Goal: Information Seeking & Learning: Learn about a topic

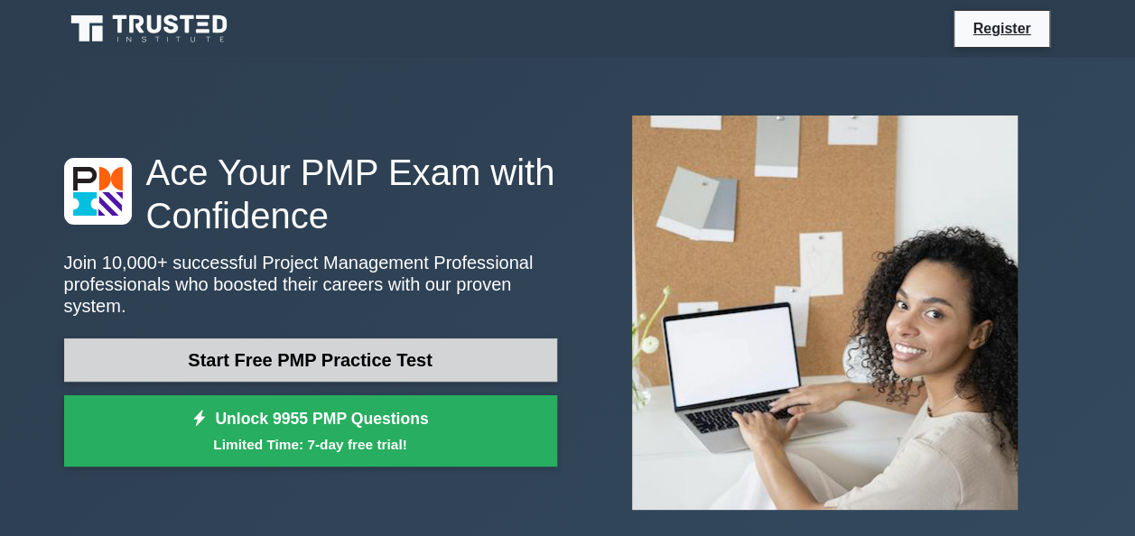
click at [432, 339] on link "Start Free PMP Practice Test" at bounding box center [310, 360] width 493 height 43
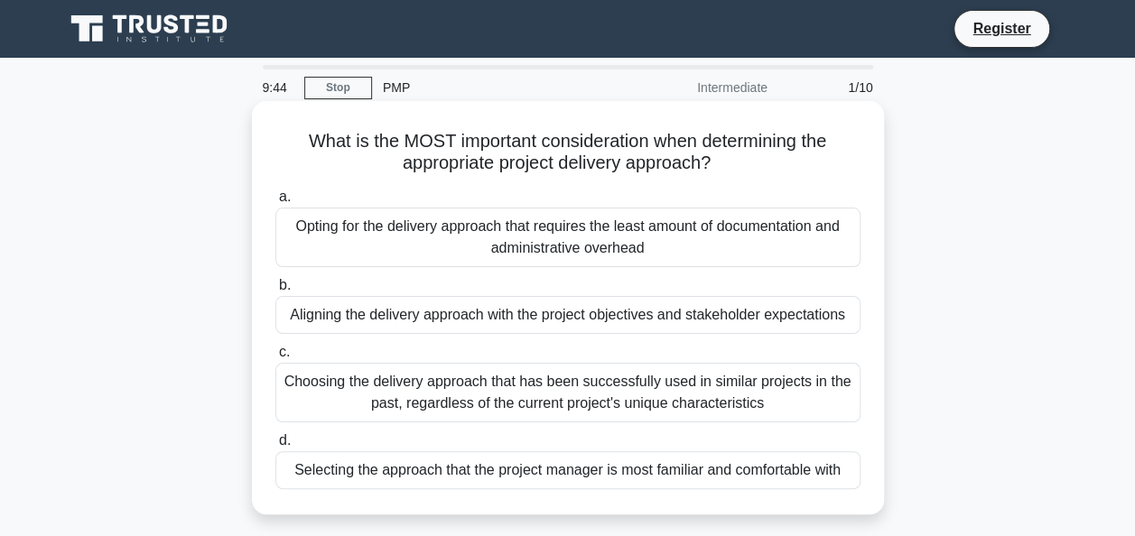
scroll to position [90, 0]
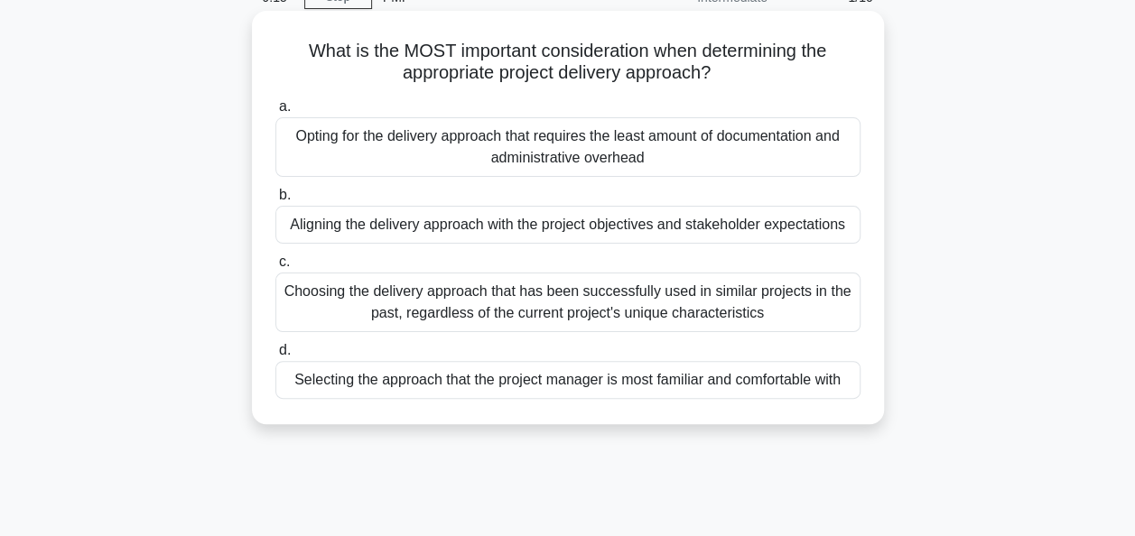
click at [484, 230] on div "Aligning the delivery approach with the project objectives and stakeholder expe…" at bounding box center [567, 225] width 585 height 38
click at [275, 201] on input "b. Aligning the delivery approach with the project objectives and stakeholder e…" at bounding box center [275, 196] width 0 height 12
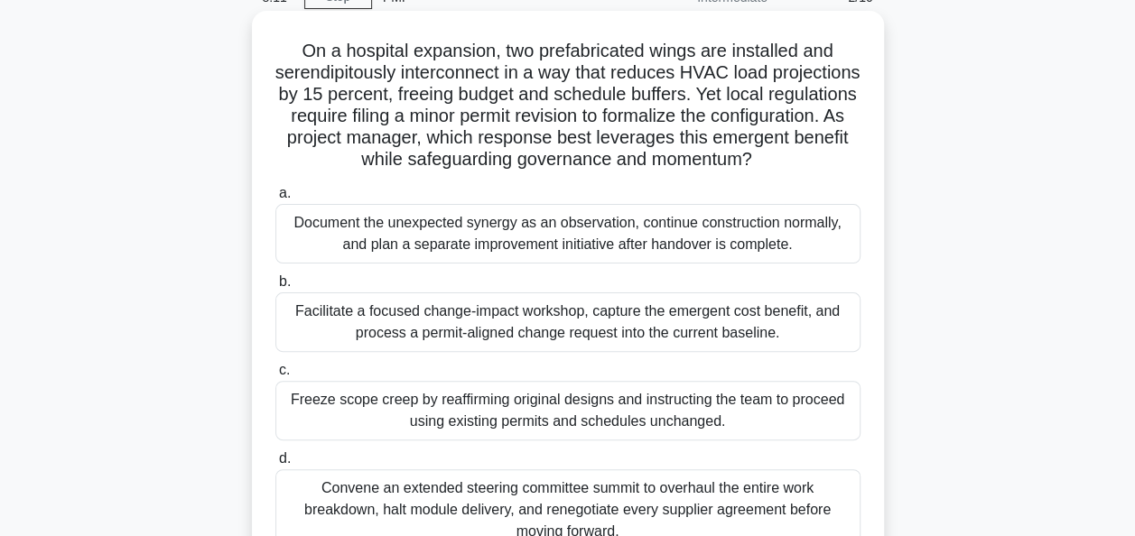
click at [538, 328] on div "Facilitate a focused change-impact workshop, capture the emergent cost benefit,…" at bounding box center [567, 322] width 585 height 60
click at [275, 288] on input "b. Facilitate a focused change-impact workshop, capture the emergent cost benef…" at bounding box center [275, 282] width 0 height 12
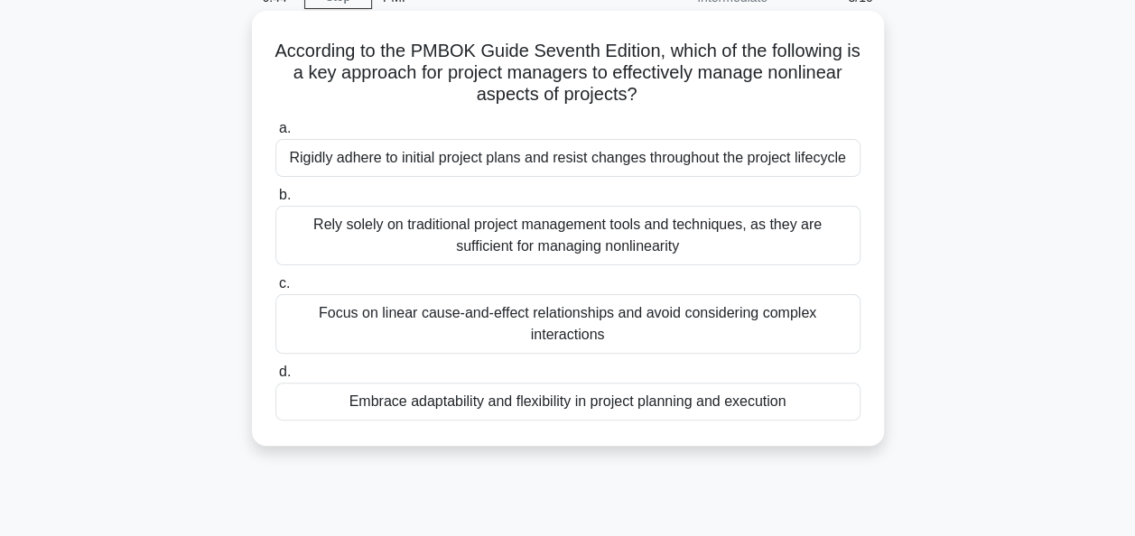
click at [564, 339] on div "Focus on linear cause-and-effect relationships and avoid considering complex in…" at bounding box center [567, 324] width 585 height 60
click at [275, 290] on input "c. Focus on linear cause-and-effect relationships and avoid considering complex…" at bounding box center [275, 284] width 0 height 12
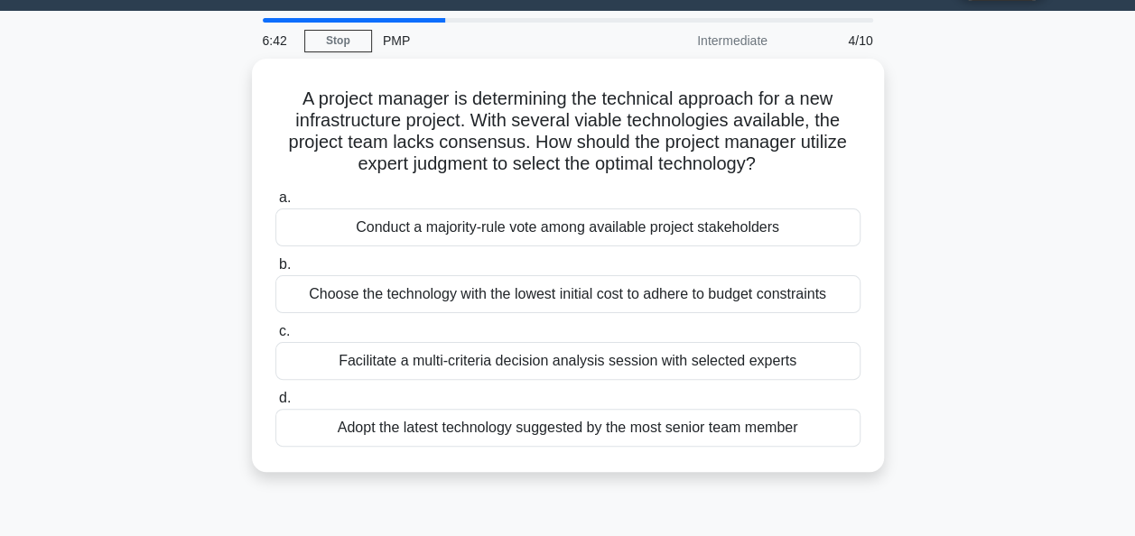
scroll to position [0, 0]
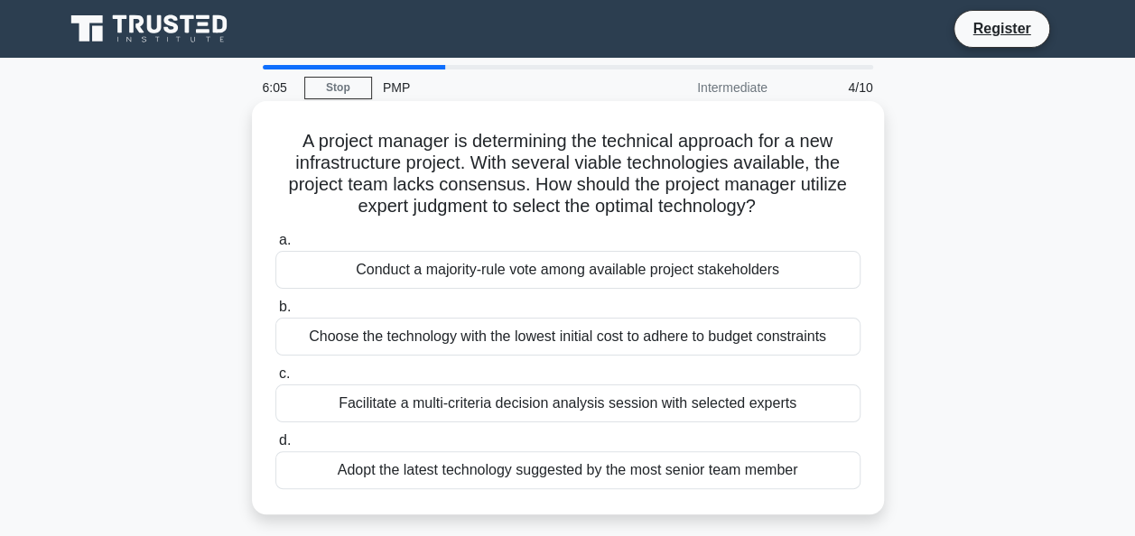
click at [543, 339] on div "Choose the technology with the lowest initial cost to adhere to budget constrai…" at bounding box center [567, 337] width 585 height 38
click at [275, 313] on input "b. Choose the technology with the lowest initial cost to adhere to budget const…" at bounding box center [275, 308] width 0 height 12
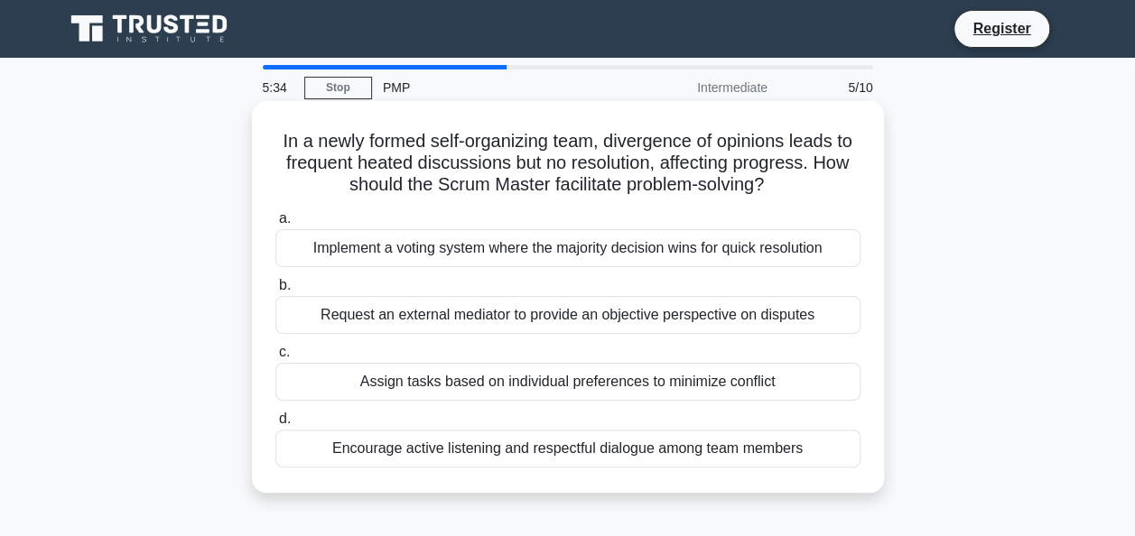
click at [447, 379] on div "Assign tasks based on individual preferences to minimize conflict" at bounding box center [567, 382] width 585 height 38
click at [275, 358] on input "c. Assign tasks based on individual preferences to minimize conflict" at bounding box center [275, 353] width 0 height 12
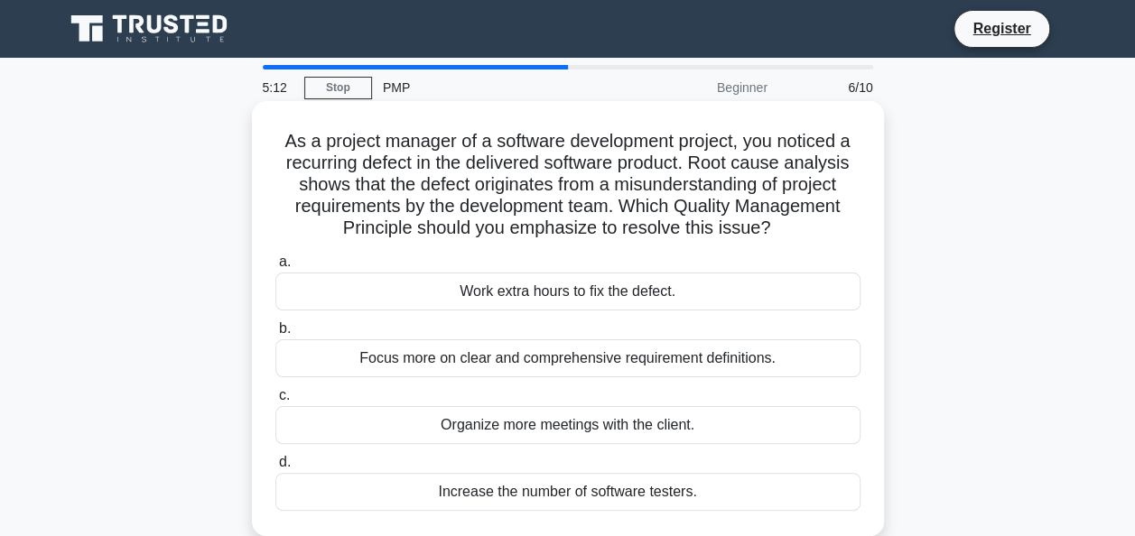
scroll to position [90, 0]
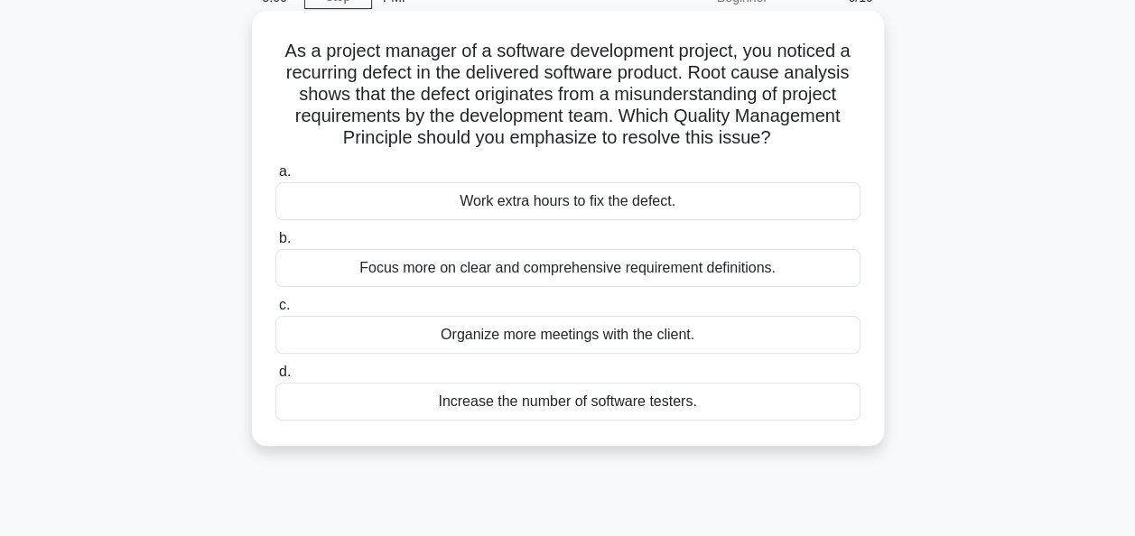
click at [486, 276] on div "Focus more on clear and comprehensive requirement definitions." at bounding box center [567, 268] width 585 height 38
click at [275, 245] on input "b. Focus more on clear and comprehensive requirement definitions." at bounding box center [275, 239] width 0 height 12
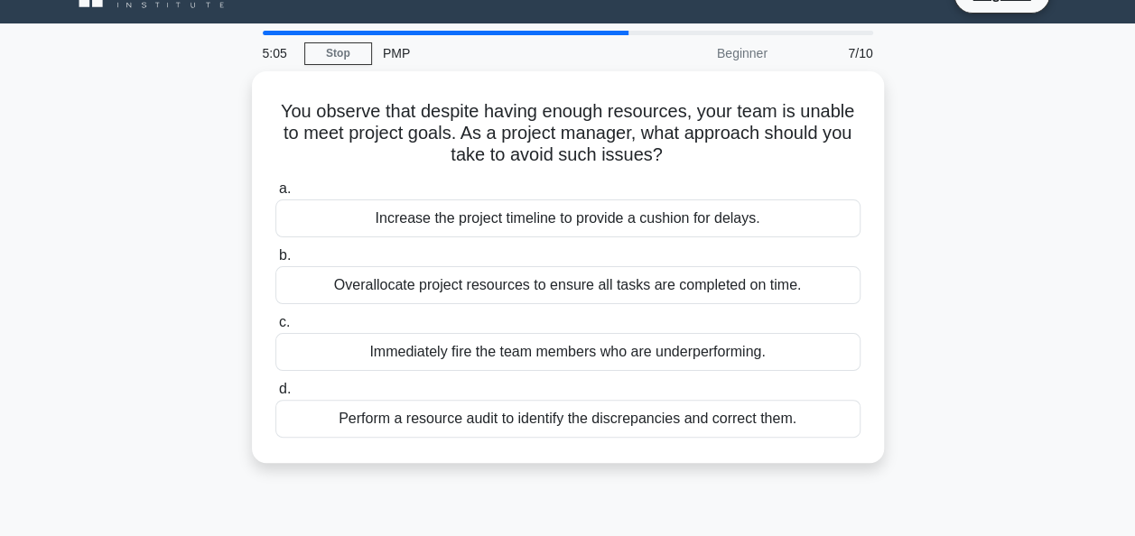
scroll to position [0, 0]
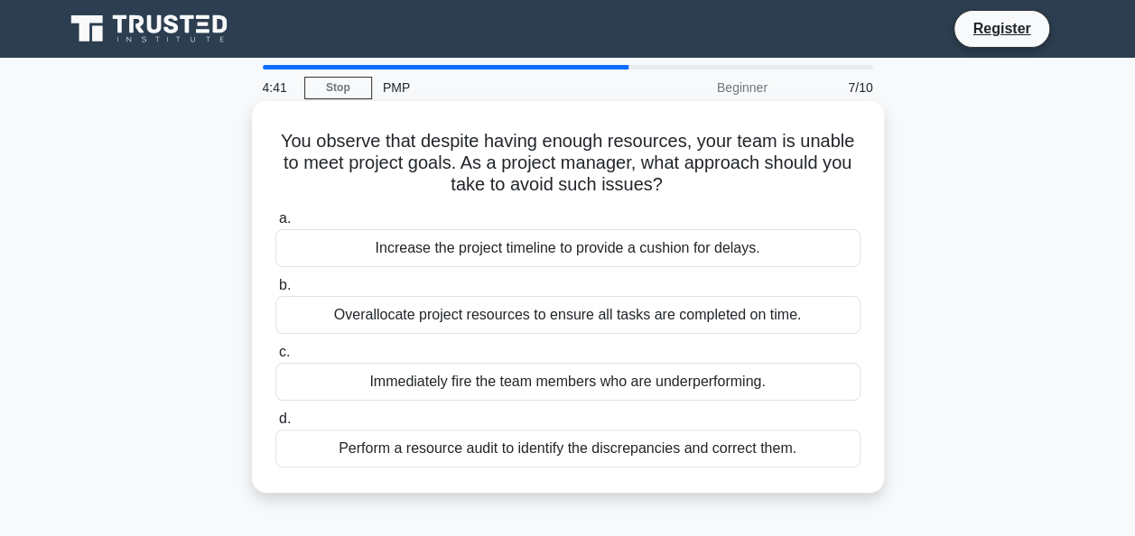
click at [529, 445] on div "Perform a resource audit to identify the discrepancies and correct them." at bounding box center [567, 449] width 585 height 38
click at [275, 425] on input "d. Perform a resource audit to identify the discrepancies and correct them." at bounding box center [275, 419] width 0 height 12
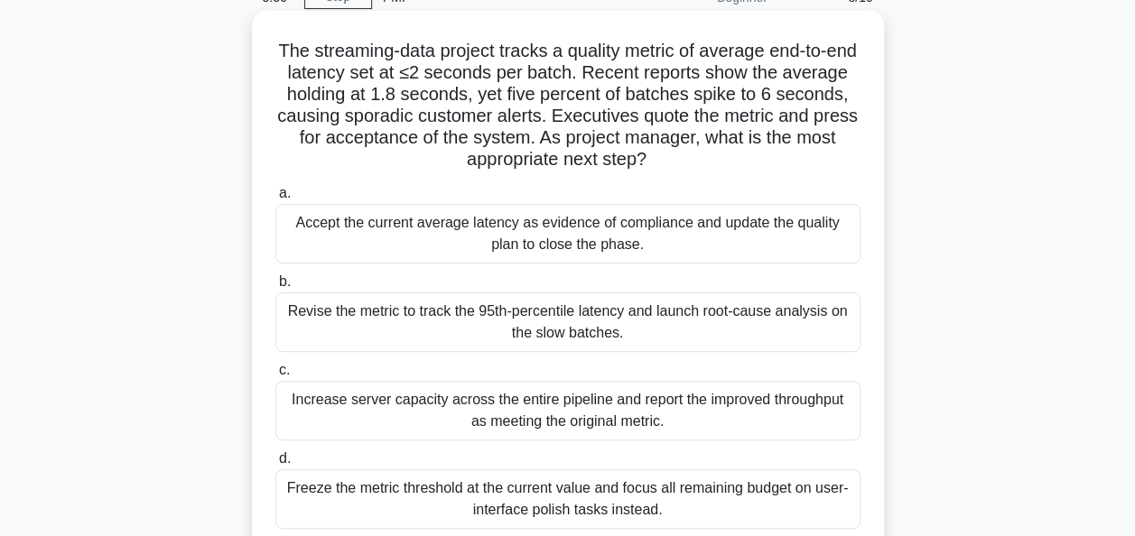
scroll to position [181, 0]
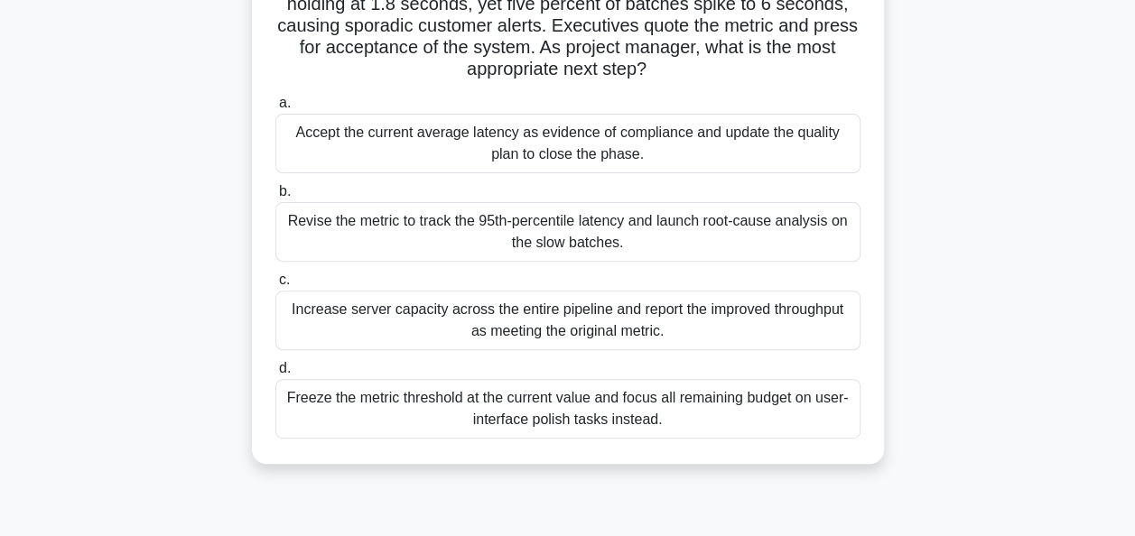
click at [567, 321] on div "Increase server capacity across the entire pipeline and report the improved thr…" at bounding box center [567, 321] width 585 height 60
click at [275, 286] on input "c. Increase server capacity across the entire pipeline and report the improved …" at bounding box center [275, 280] width 0 height 12
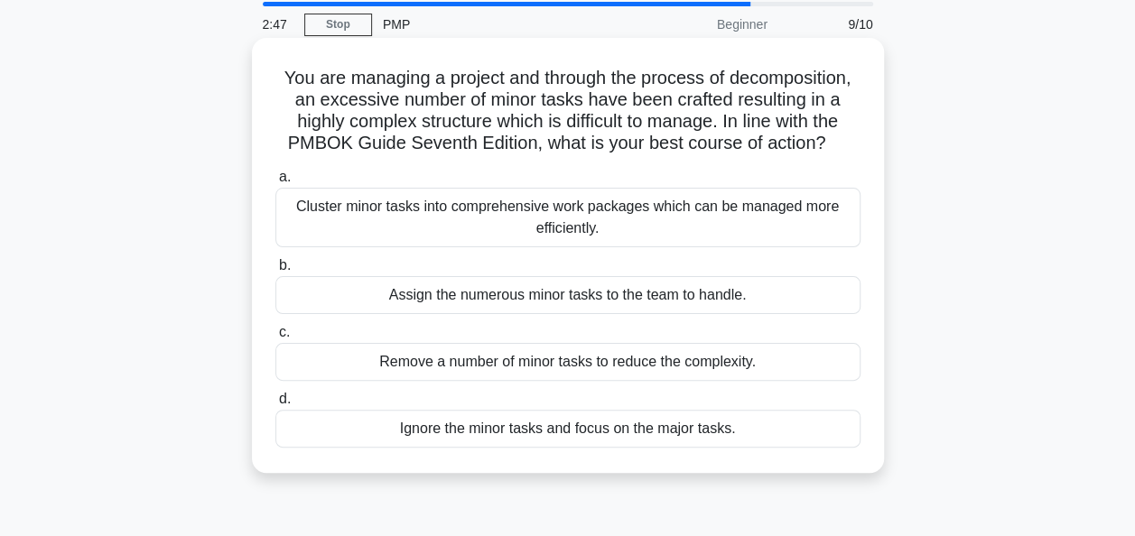
scroll to position [90, 0]
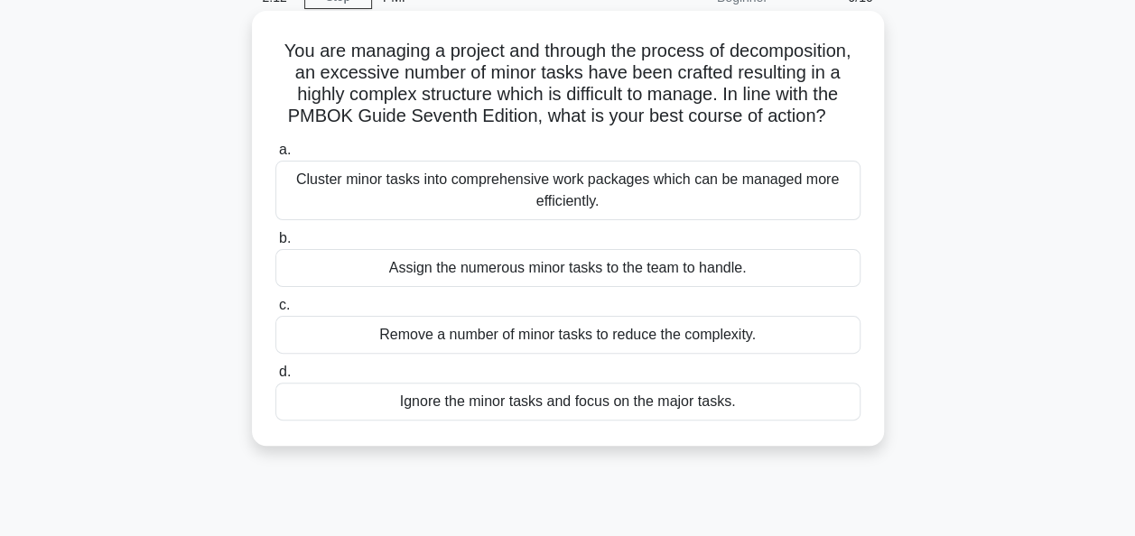
click at [424, 197] on div "Cluster minor tasks into comprehensive work packages which can be managed more …" at bounding box center [567, 191] width 585 height 60
click at [275, 156] on input "a. Cluster minor tasks into comprehensive work packages which can be managed mo…" at bounding box center [275, 150] width 0 height 12
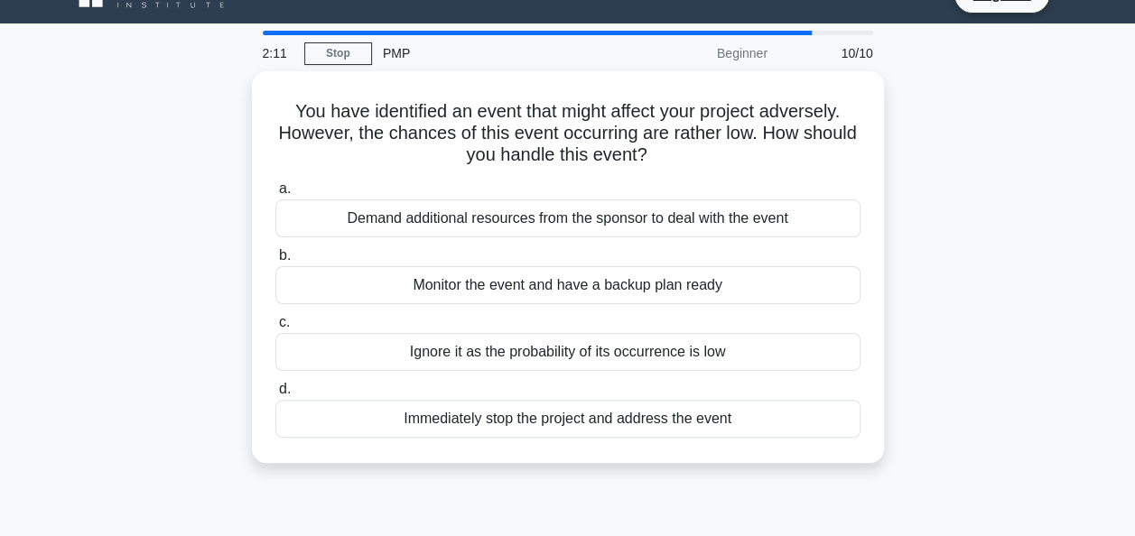
scroll to position [0, 0]
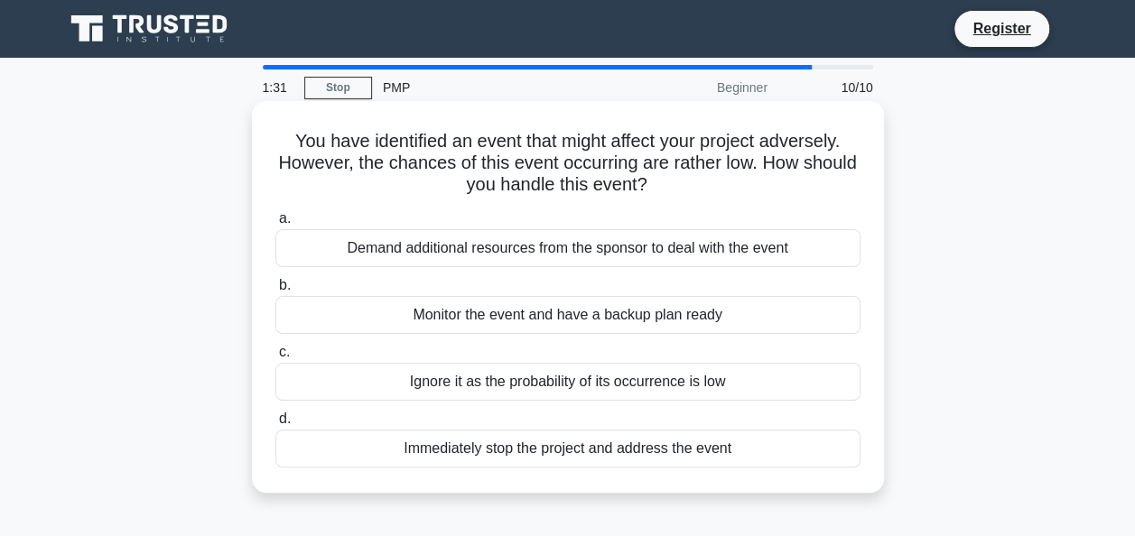
click at [458, 246] on div "Demand additional resources from the sponsor to deal with the event" at bounding box center [567, 248] width 585 height 38
click at [275, 225] on input "a. Demand additional resources from the sponsor to deal with the event" at bounding box center [275, 219] width 0 height 12
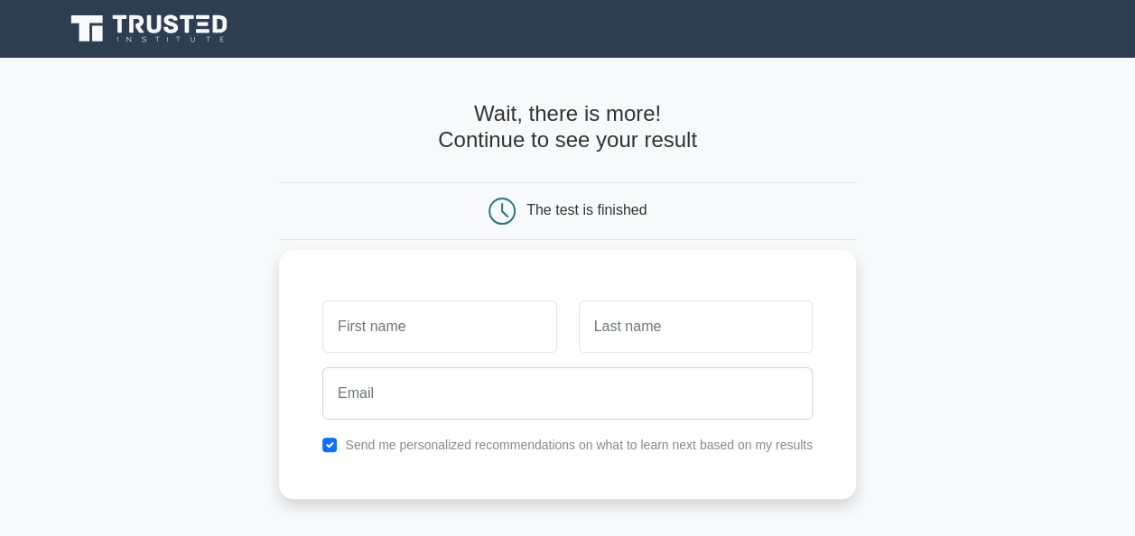
click at [404, 319] on input "text" at bounding box center [439, 327] width 234 height 52
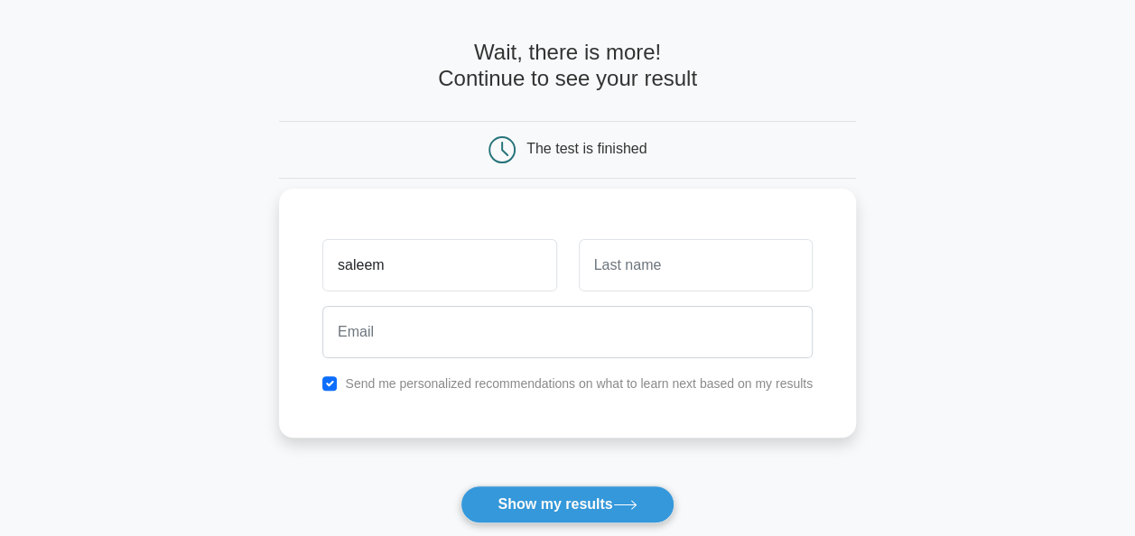
scroll to position [90, 0]
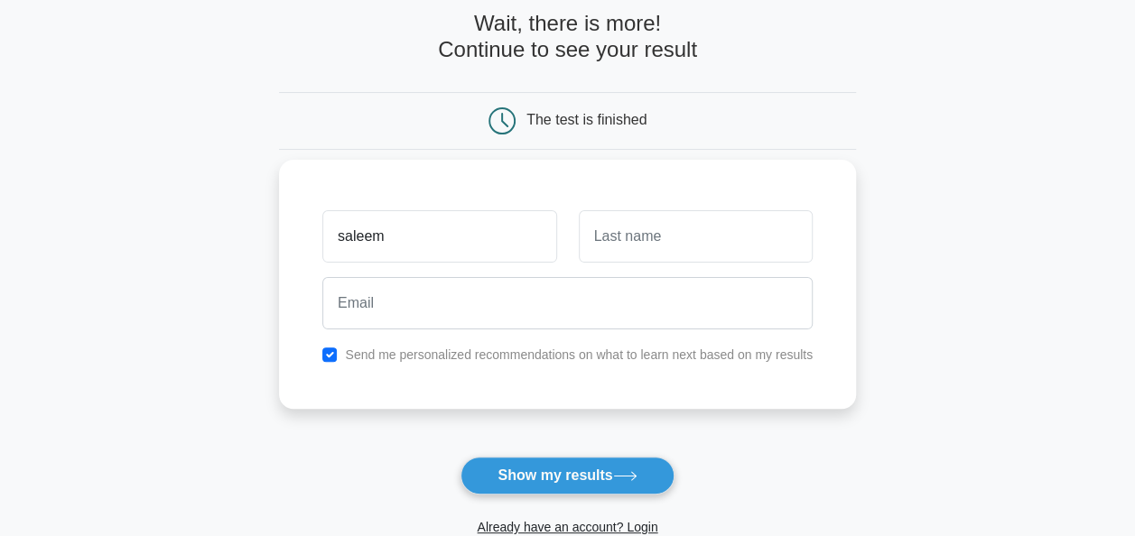
type input "saleem"
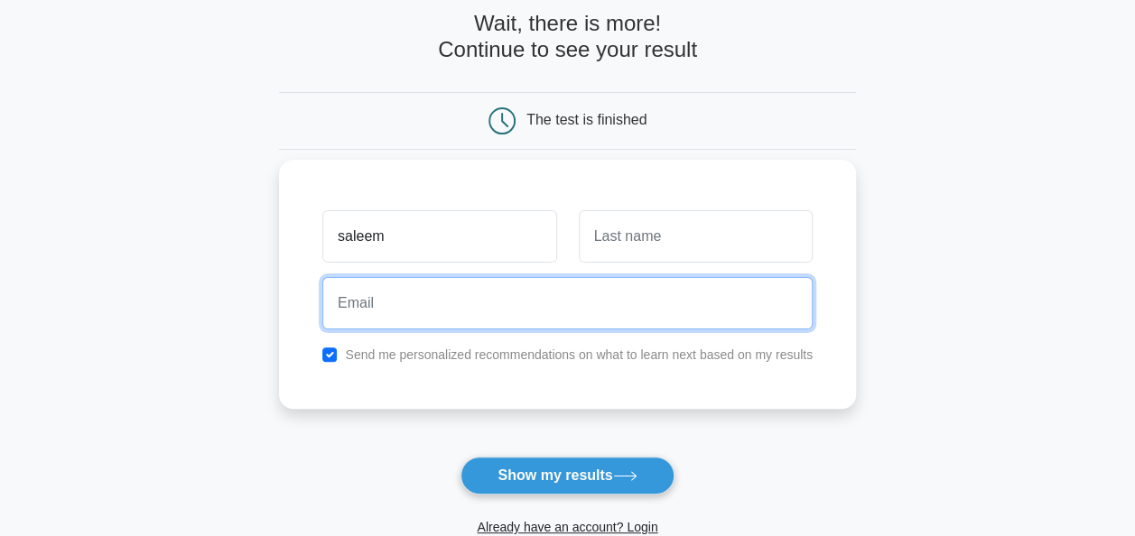
click at [417, 296] on input "email" at bounding box center [567, 303] width 490 height 52
type input "darainraza@gmail.com"
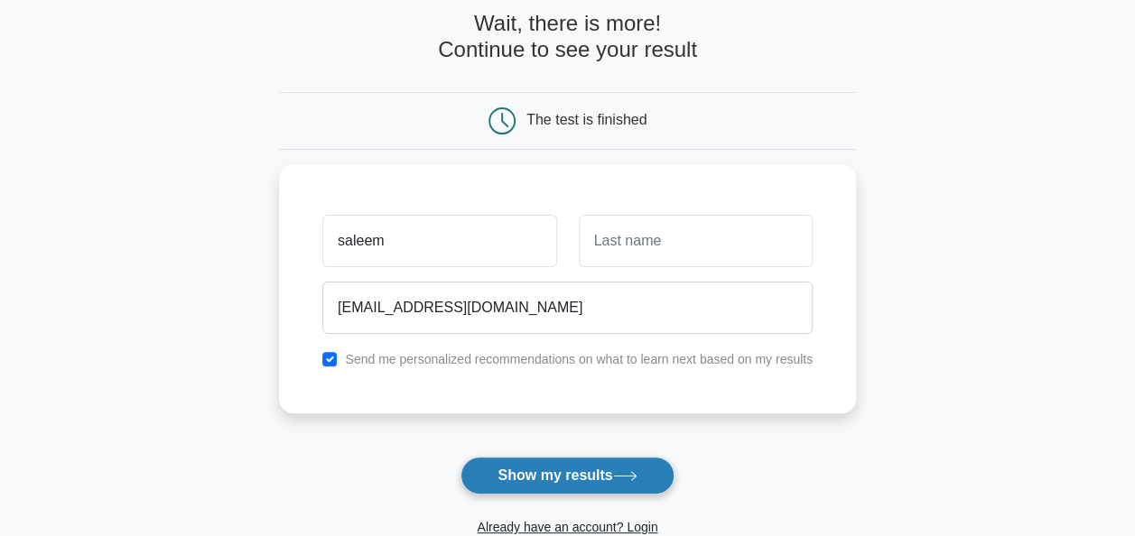
click at [520, 468] on button "Show my results" at bounding box center [566, 476] width 213 height 38
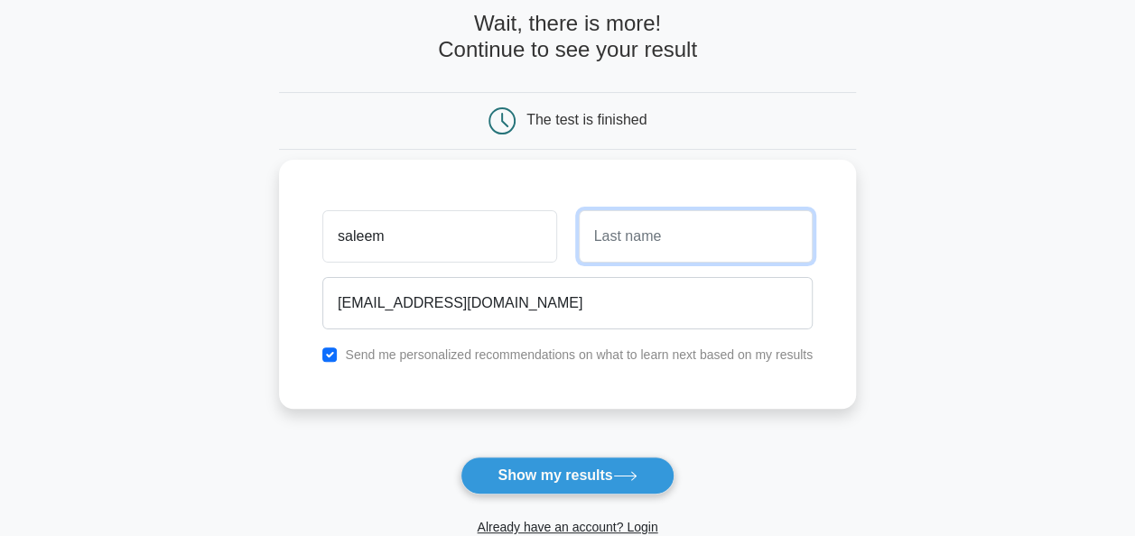
click at [661, 246] on input "text" at bounding box center [696, 236] width 234 height 52
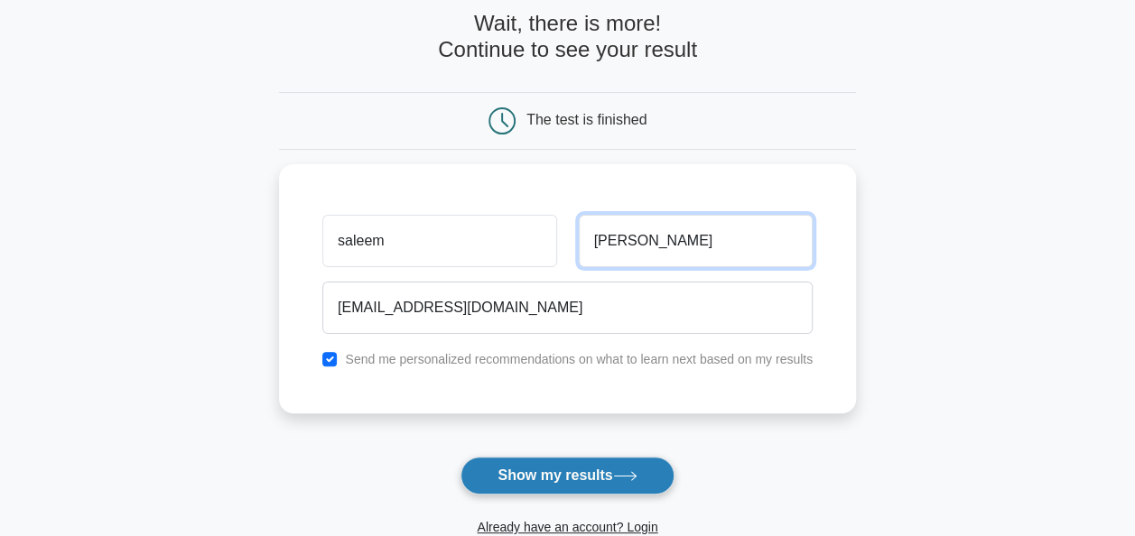
type input "ahmad"
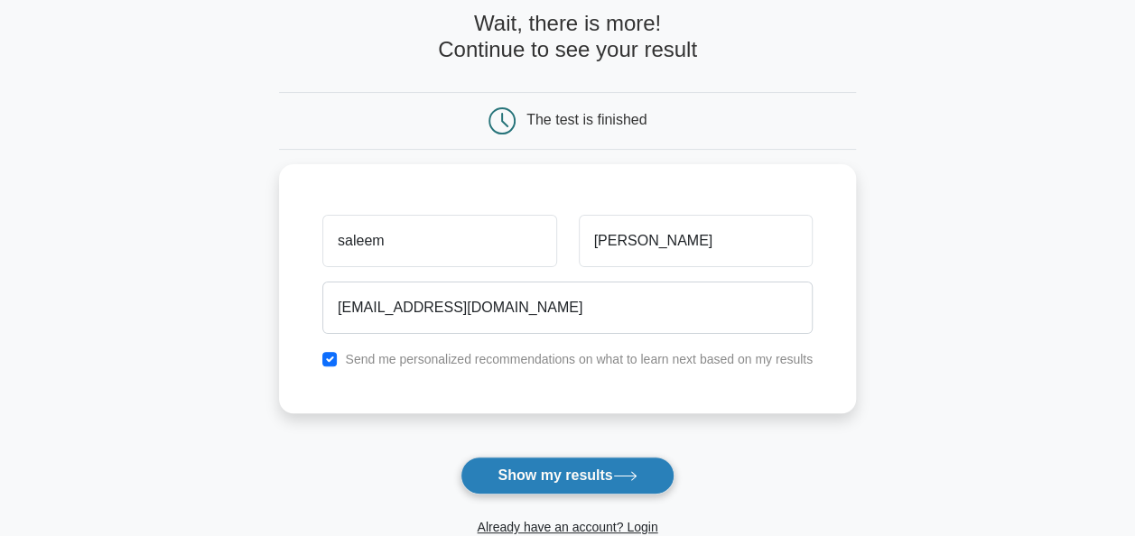
click at [611, 466] on button "Show my results" at bounding box center [566, 476] width 213 height 38
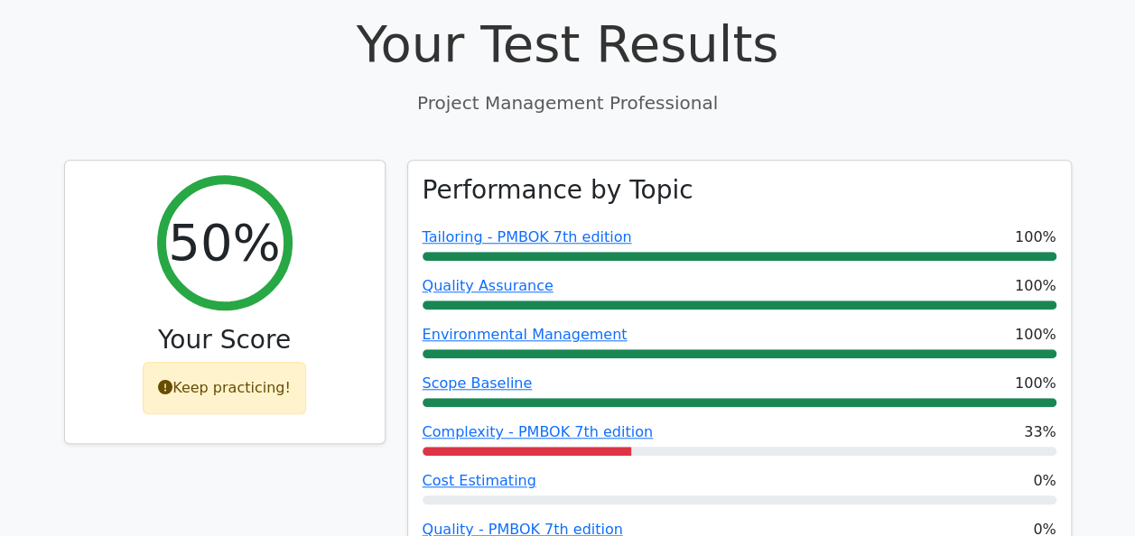
scroll to position [632, 0]
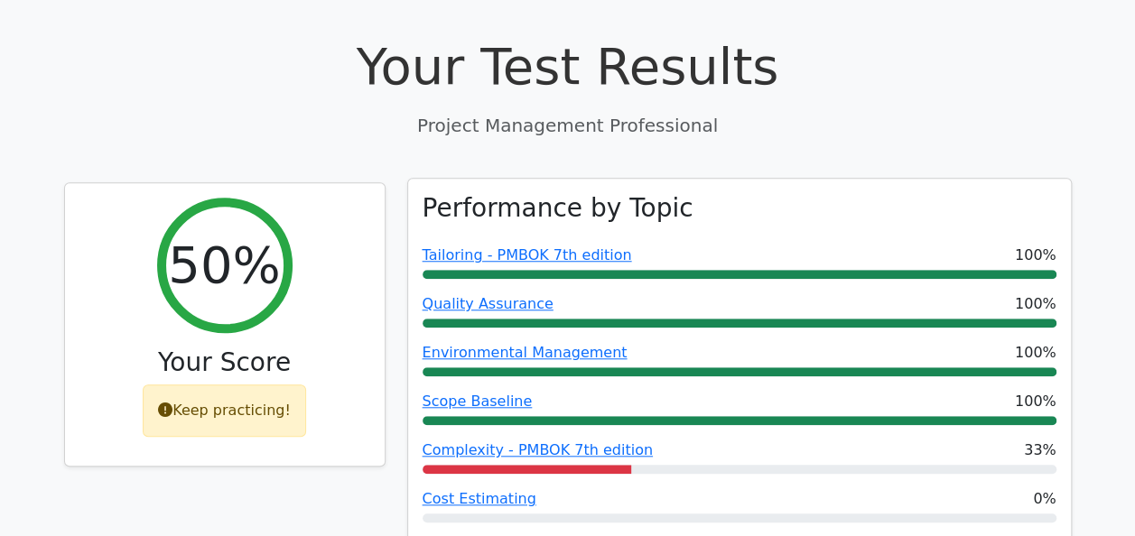
click at [441, 270] on div at bounding box center [739, 274] width 634 height 9
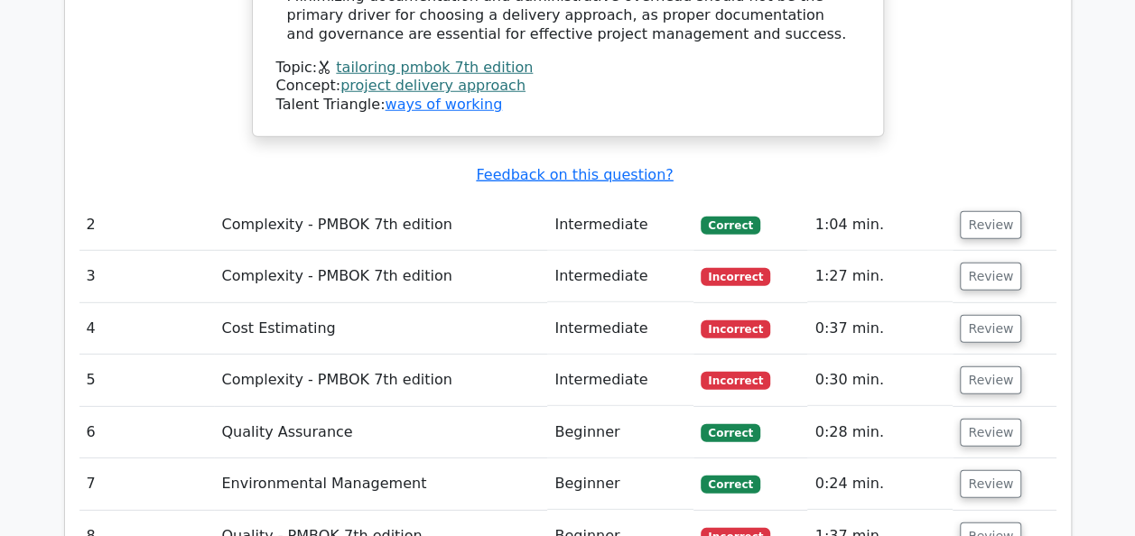
scroll to position [2618, 0]
